Goal: Information Seeking & Learning: Learn about a topic

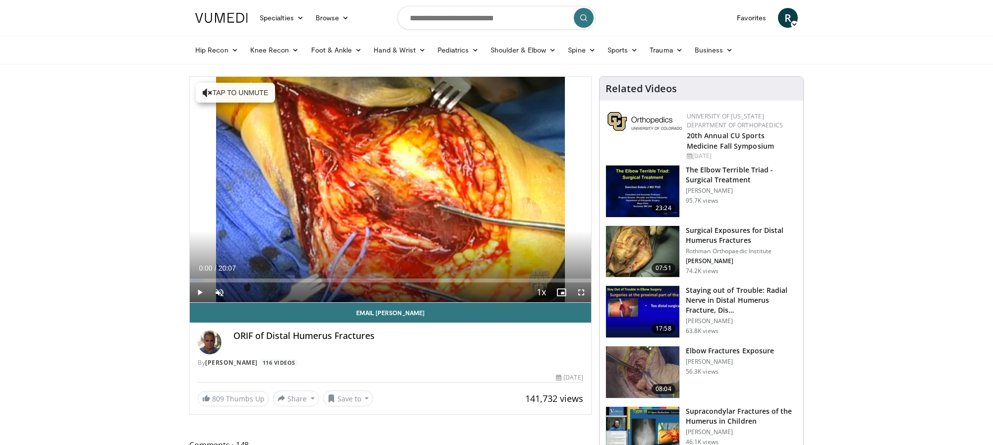
drag, startPoint x: 0, startPoint y: 0, endPoint x: 909, endPoint y: 65, distance: 911.4
click at [583, 288] on span "Video Player" at bounding box center [582, 293] width 20 height 20
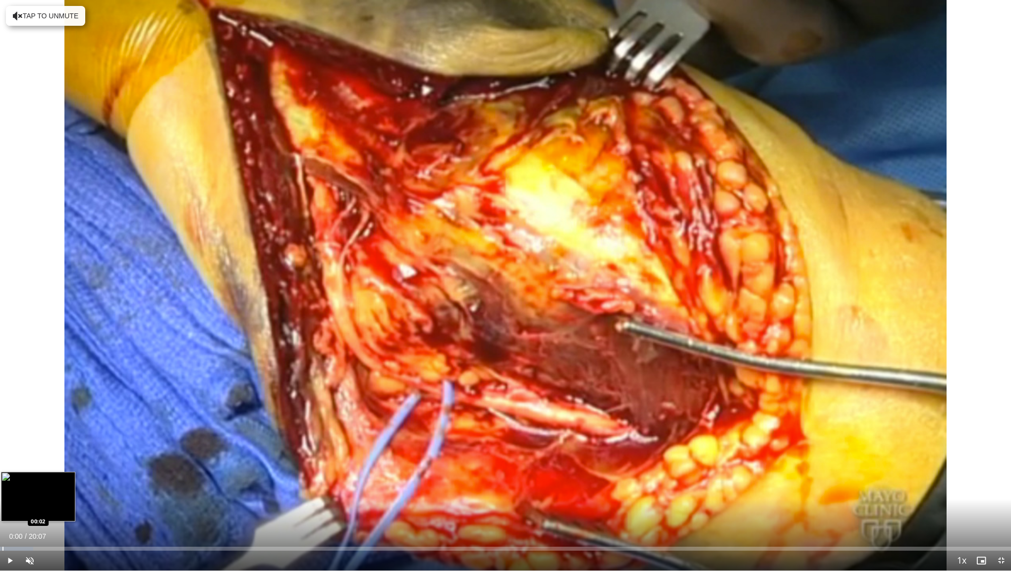
click at [2, 445] on div "Progress Bar" at bounding box center [2, 549] width 1 height 4
click at [57, 445] on div "Loaded : 3.28% 00:02 01:07" at bounding box center [505, 545] width 1011 height 9
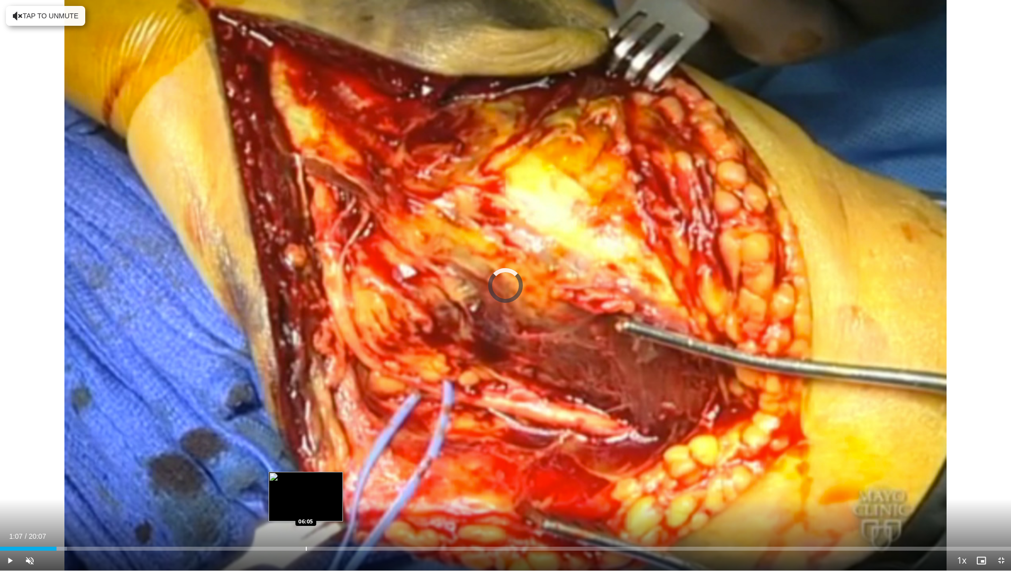
click at [306, 445] on div "Progress Bar" at bounding box center [306, 549] width 1 height 4
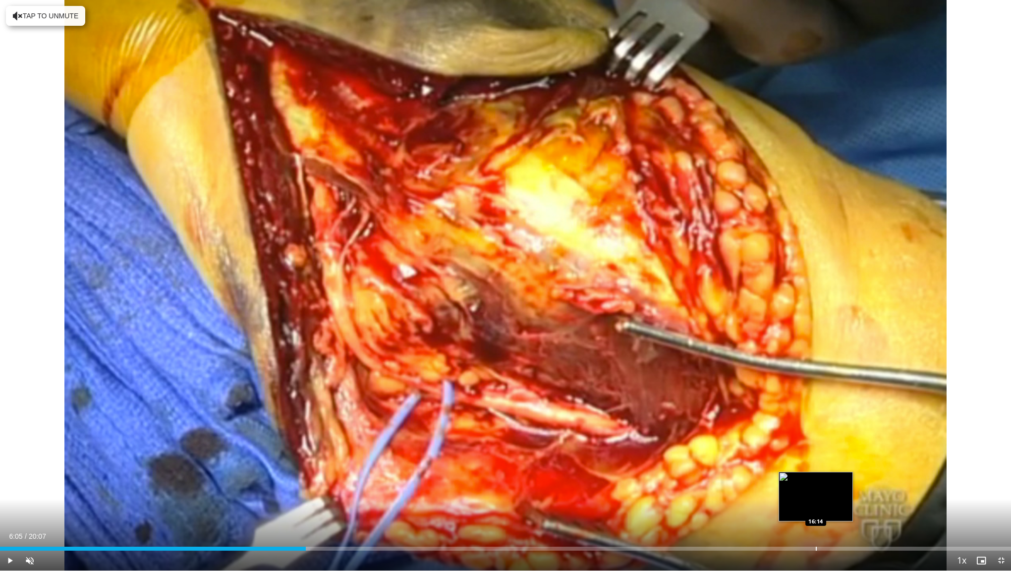
click at [816, 445] on div "Progress Bar" at bounding box center [816, 549] width 1 height 4
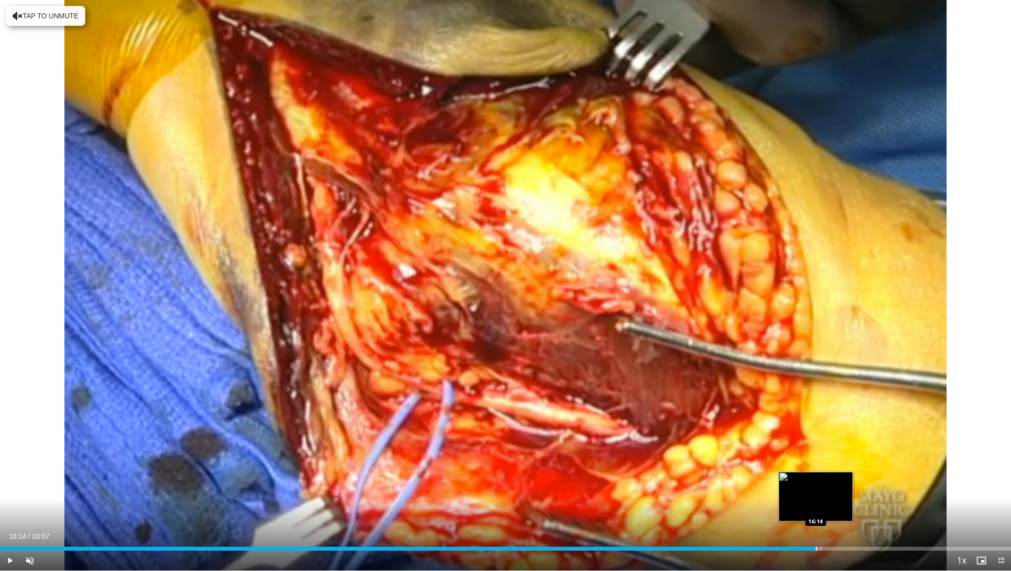
click at [816, 445] on div "Progress Bar" at bounding box center [816, 549] width 1 height 4
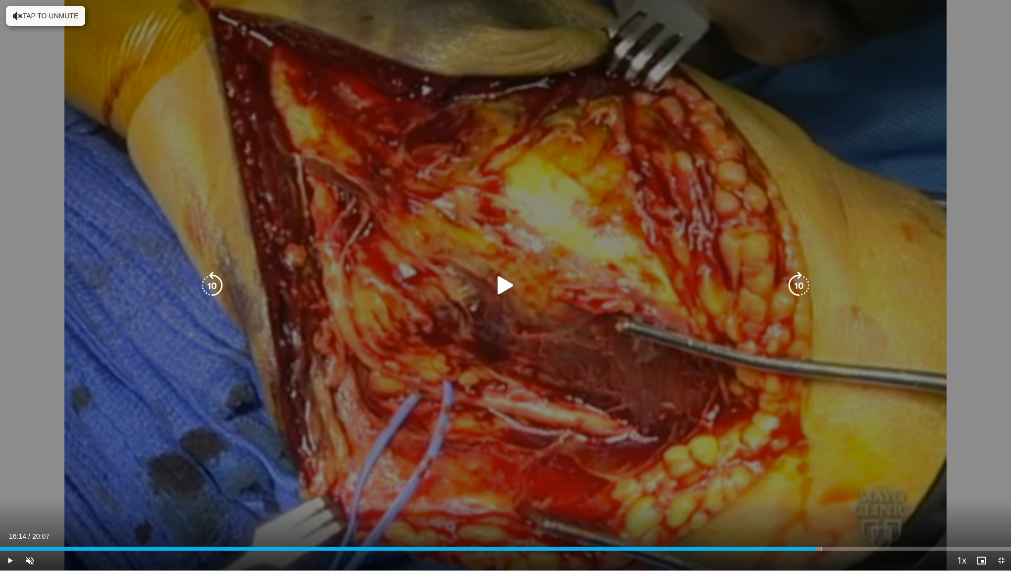
click at [887, 361] on div "10 seconds Tap to unmute" at bounding box center [505, 285] width 1011 height 571
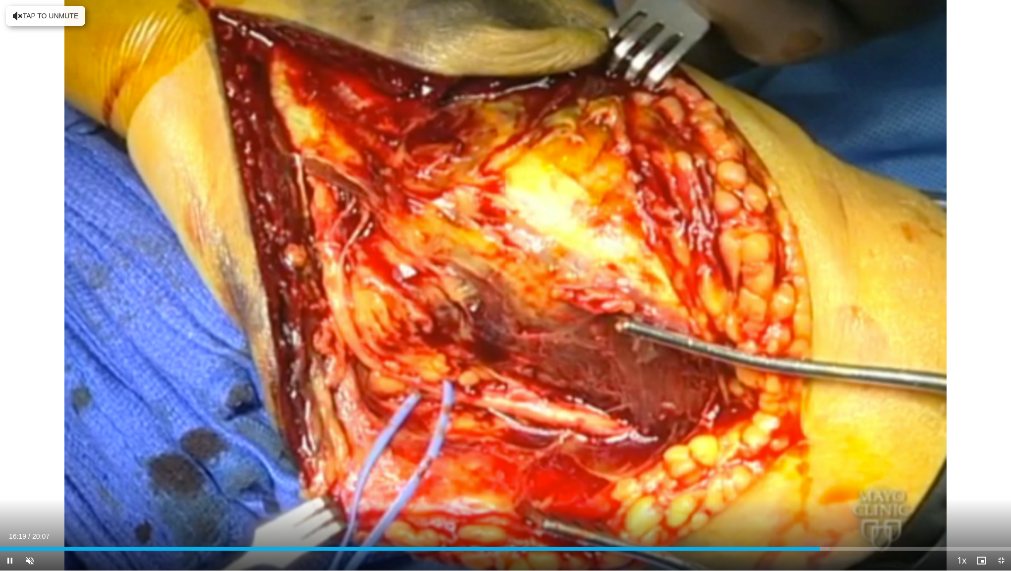
click at [80, 445] on div "Current Time 16:19 / Duration 20:07 Pause Skip Backward Skip Forward Unmute Loa…" at bounding box center [505, 561] width 1011 height 20
click at [77, 445] on video-js "**********" at bounding box center [505, 285] width 1011 height 571
click at [68, 445] on div "93%" at bounding box center [56, 561] width 35 height 20
click at [28, 445] on video-js "**********" at bounding box center [505, 285] width 1011 height 571
drag, startPoint x: 28, startPoint y: 559, endPoint x: 54, endPoint y: 555, distance: 26.1
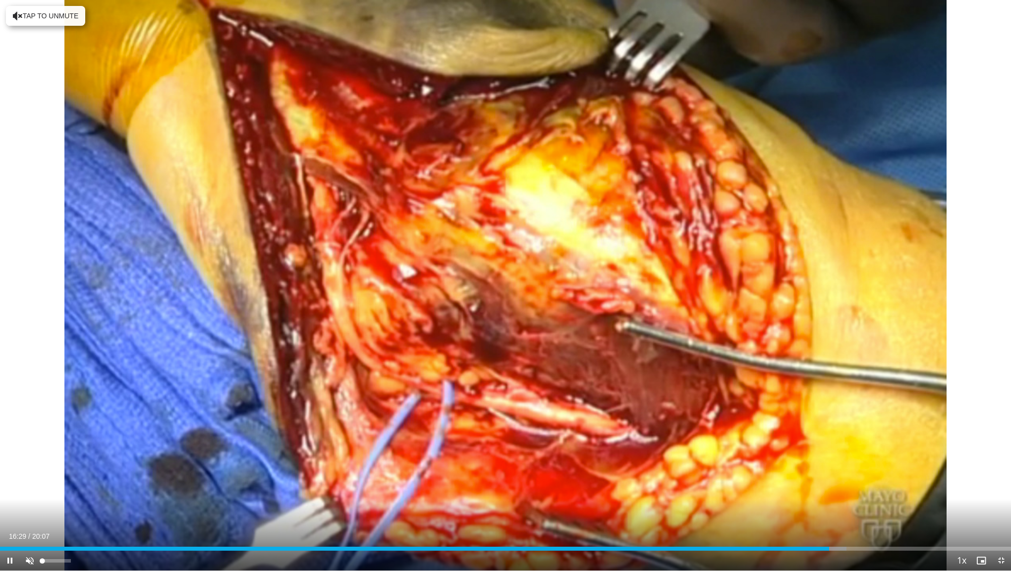
click at [54, 445] on video-js "**********" at bounding box center [505, 285] width 1011 height 571
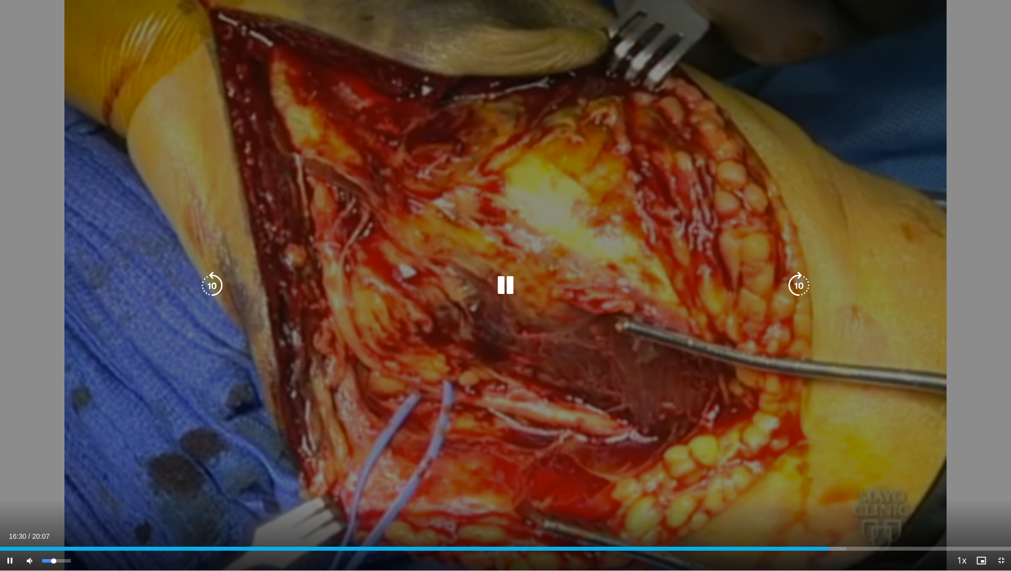
click at [57, 445] on div "49%" at bounding box center [56, 561] width 35 height 20
click at [76, 445] on div "Mute 100%" at bounding box center [54, 561] width 69 height 20
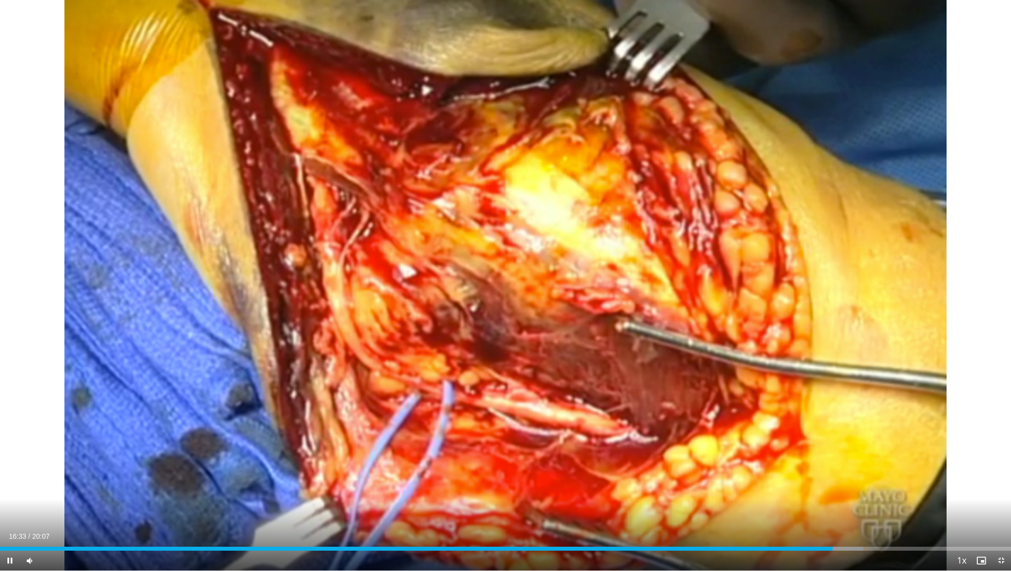
click at [48, 445] on div "Current Time 16:33 / Duration 20:07 Pause Skip Backward Skip Forward Mute 100% …" at bounding box center [505, 561] width 1011 height 20
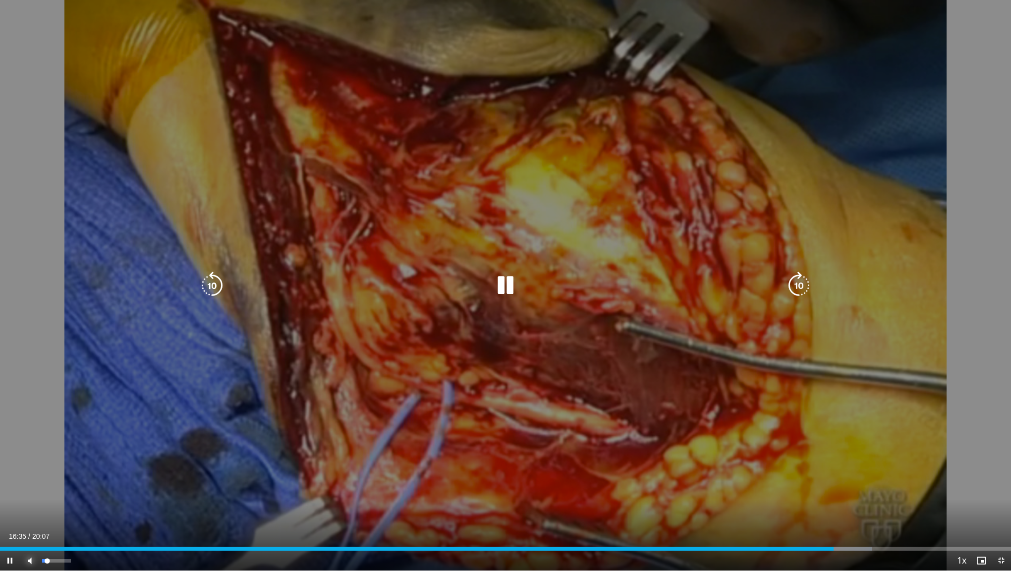
drag, startPoint x: 33, startPoint y: 557, endPoint x: 54, endPoint y: 558, distance: 20.8
click at [54, 445] on div "Mute 21%" at bounding box center [54, 561] width 69 height 20
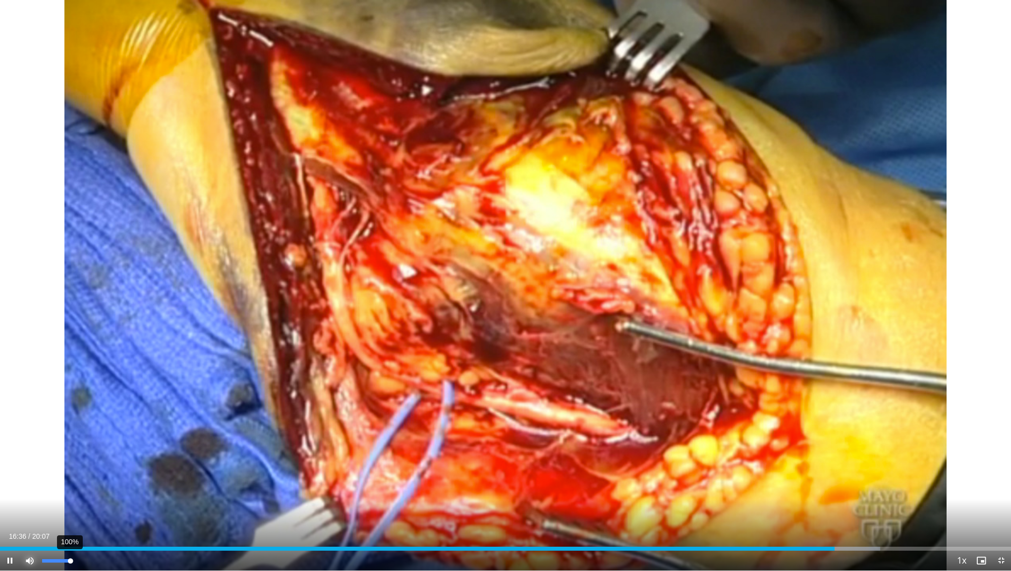
drag, startPoint x: 54, startPoint y: 558, endPoint x: 70, endPoint y: 558, distance: 16.9
click at [70, 445] on div "100%" at bounding box center [56, 560] width 28 height 3
click at [993, 445] on span "Video Player" at bounding box center [1001, 561] width 20 height 20
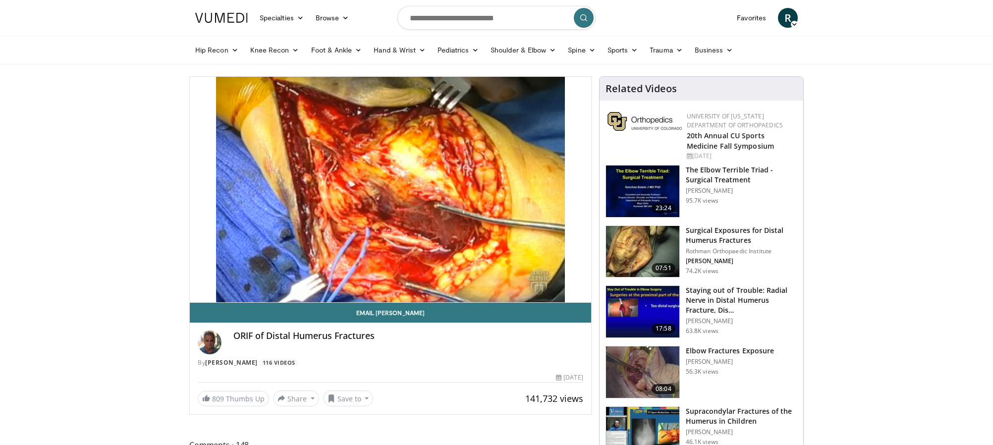
drag, startPoint x: 482, startPoint y: 257, endPoint x: 828, endPoint y: 333, distance: 354.7
click at [543, 52] on link "Shoulder & Elbow" at bounding box center [523, 50] width 77 height 20
click at [461, 76] on link "Elbow" at bounding box center [503, 73] width 118 height 16
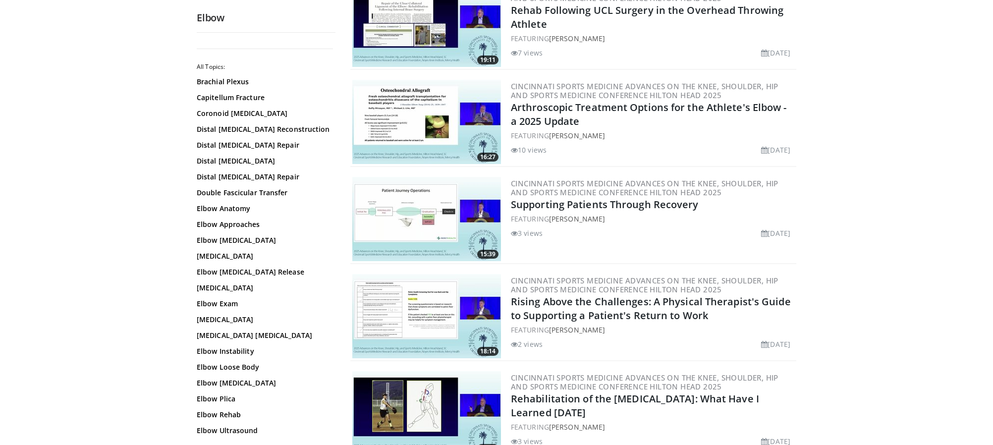
scroll to position [235, 0]
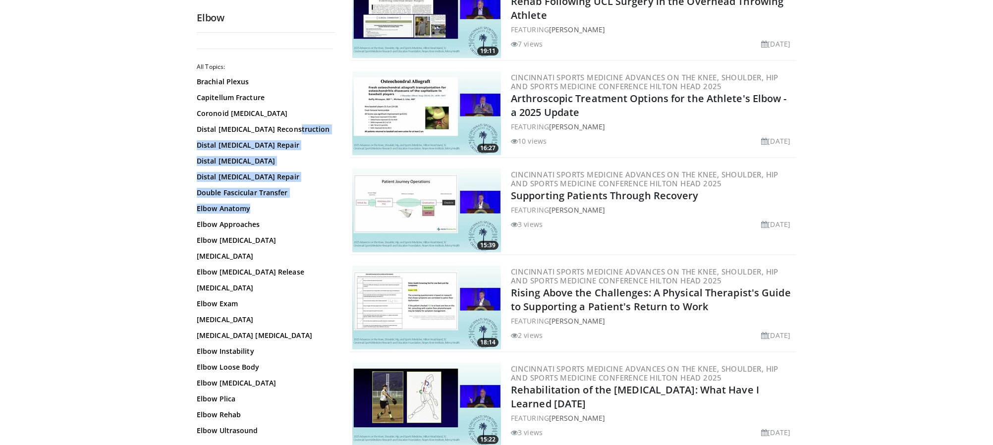
drag, startPoint x: 335, startPoint y: 128, endPoint x: 335, endPoint y: 206, distance: 77.3
click at [335, 206] on div "All Topics: Brachial Plexus Capitellum Fracture Coronoid Fractures Distal Bicep…" at bounding box center [266, 238] width 139 height 395
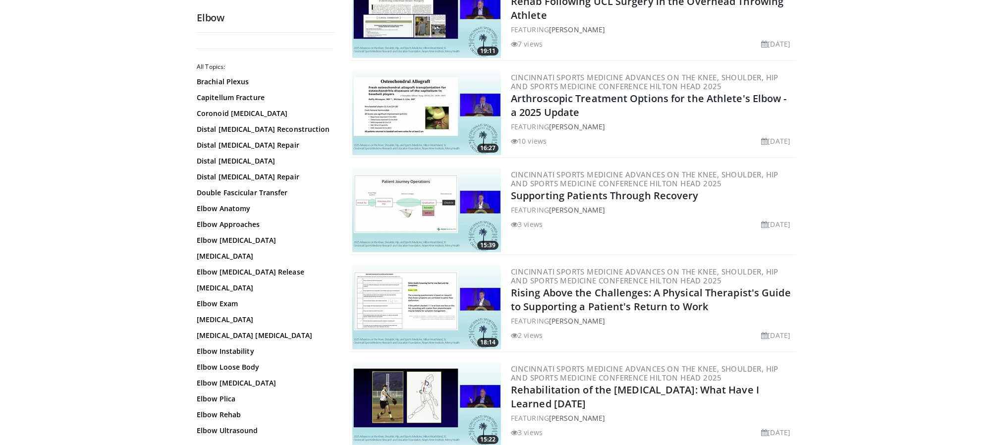
click at [335, 232] on div "All Topics: Brachial Plexus Capitellum Fracture Coronoid Fractures Distal Bicep…" at bounding box center [266, 238] width 139 height 395
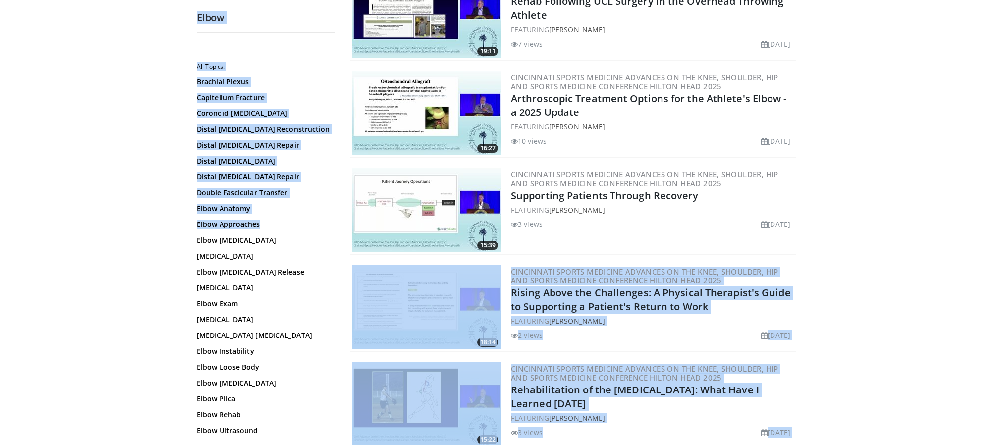
drag, startPoint x: 335, startPoint y: 232, endPoint x: 344, endPoint y: 311, distance: 79.8
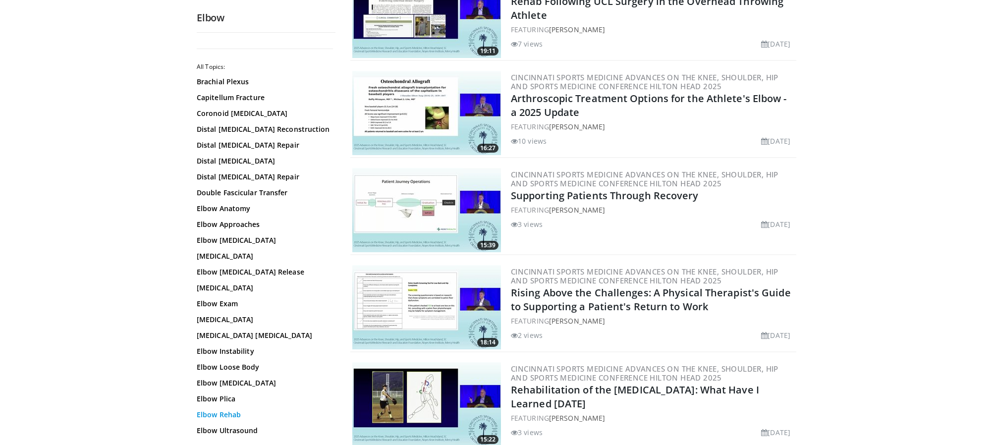
click at [308, 419] on link "Elbow Rehab" at bounding box center [264, 415] width 134 height 10
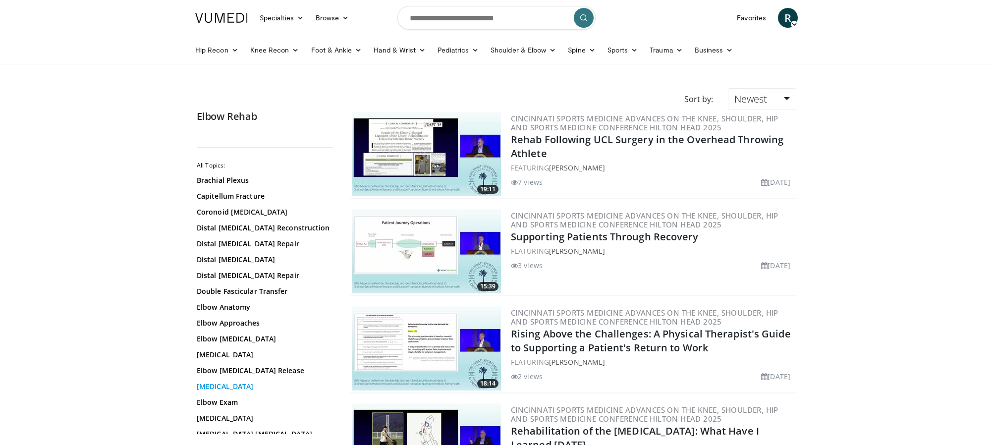
click at [240, 389] on link "Elbow Dislocation" at bounding box center [264, 387] width 134 height 10
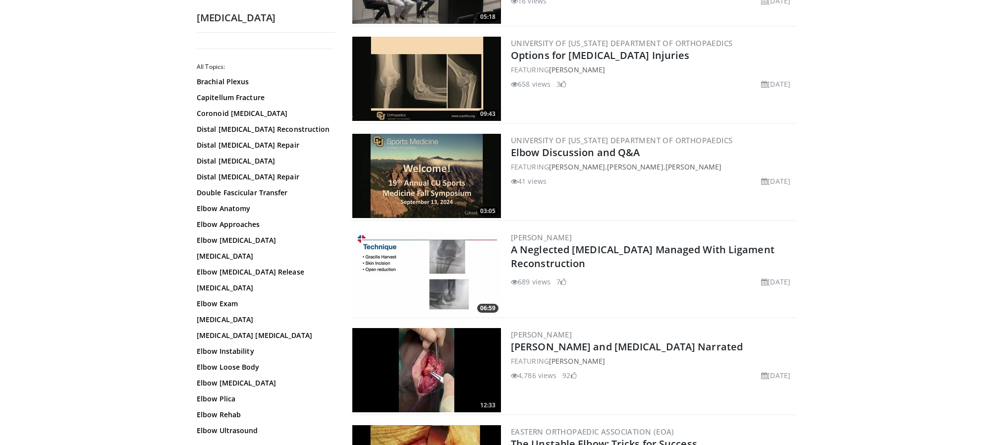
scroll to position [848, 0]
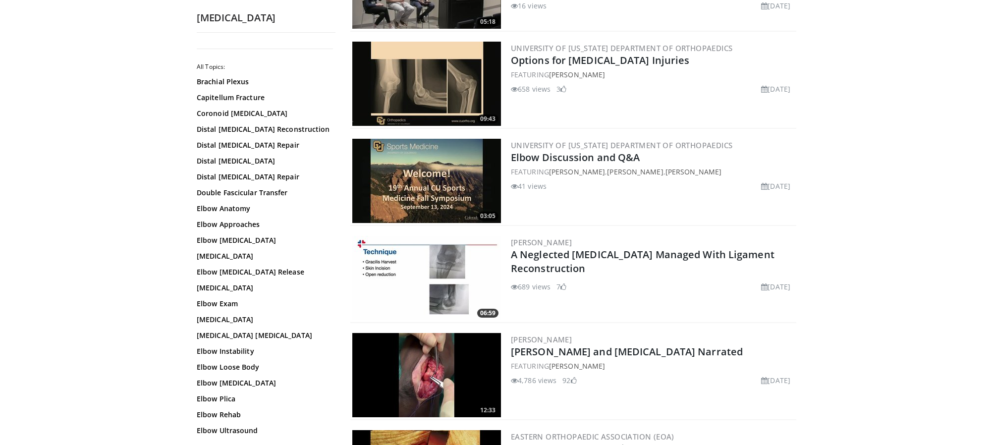
click at [430, 84] on img at bounding box center [426, 84] width 149 height 84
click at [431, 84] on img at bounding box center [426, 84] width 149 height 84
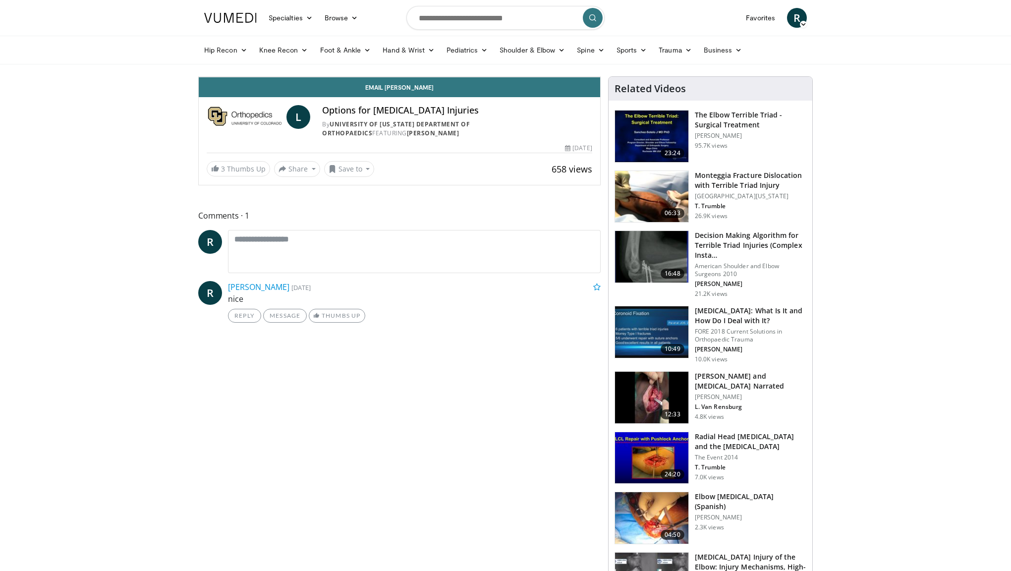
click at [226, 57] on div "Progress Bar" at bounding box center [226, 55] width 1 height 4
click at [600, 77] on span "Video Player" at bounding box center [590, 67] width 20 height 20
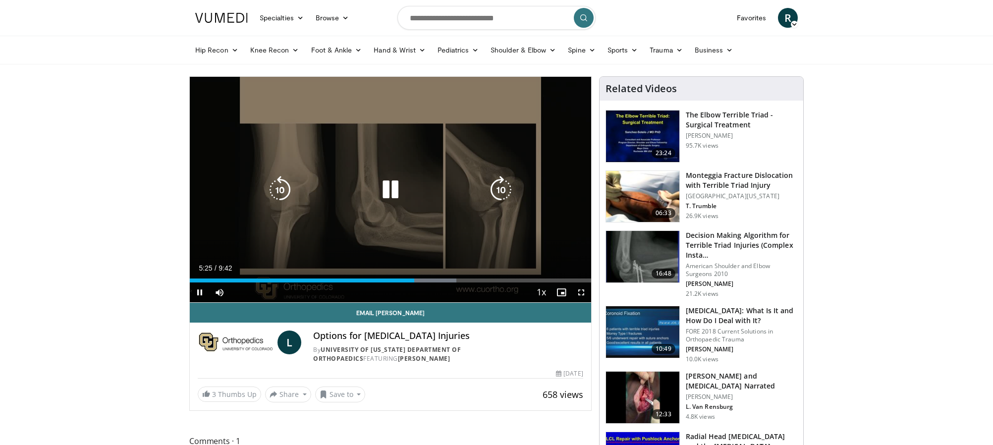
click at [389, 194] on icon "Video Player" at bounding box center [391, 190] width 28 height 28
